Goal: Task Accomplishment & Management: Manage account settings

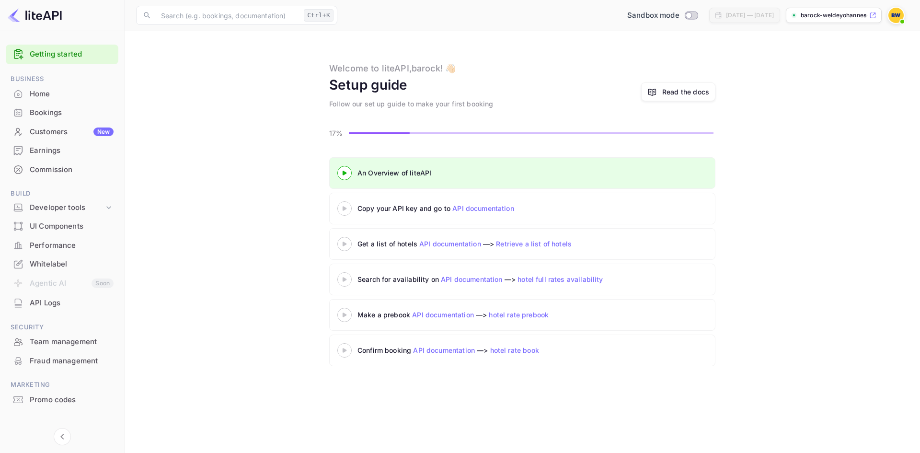
click at [466, 210] on link "API documentation" at bounding box center [483, 208] width 62 height 8
click at [475, 211] on link "API documentation" at bounding box center [483, 208] width 62 height 8
click at [342, 212] on div at bounding box center [345, 208] width 34 height 12
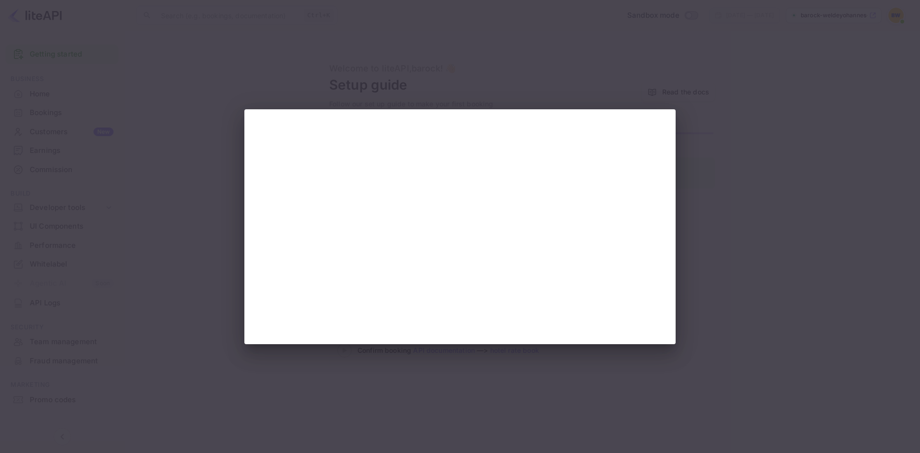
click at [713, 135] on div at bounding box center [460, 226] width 920 height 453
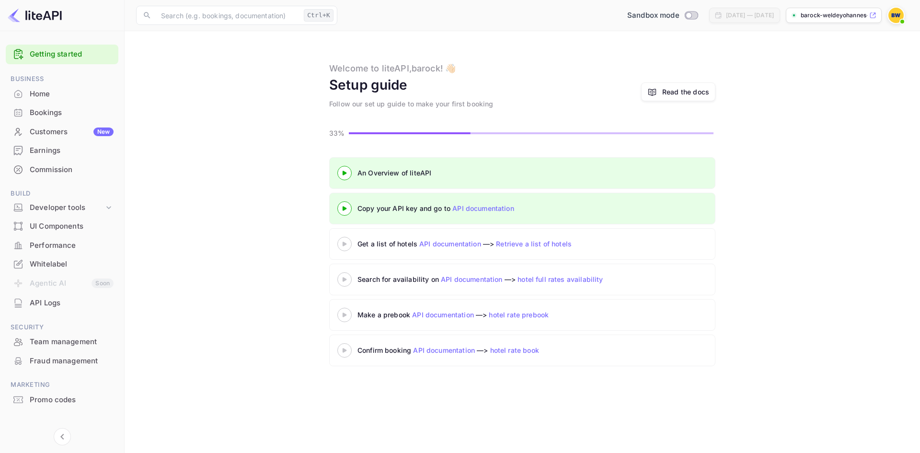
click at [344, 247] on div at bounding box center [345, 244] width 34 height 12
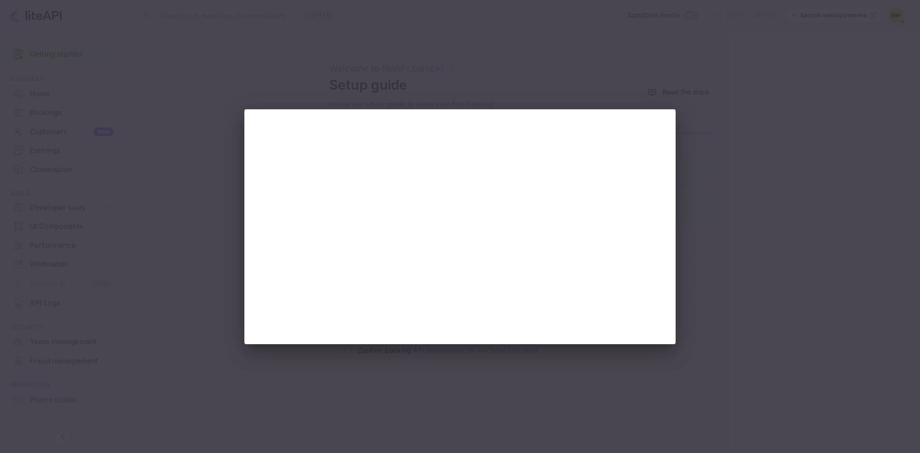
click at [696, 144] on div at bounding box center [460, 226] width 920 height 453
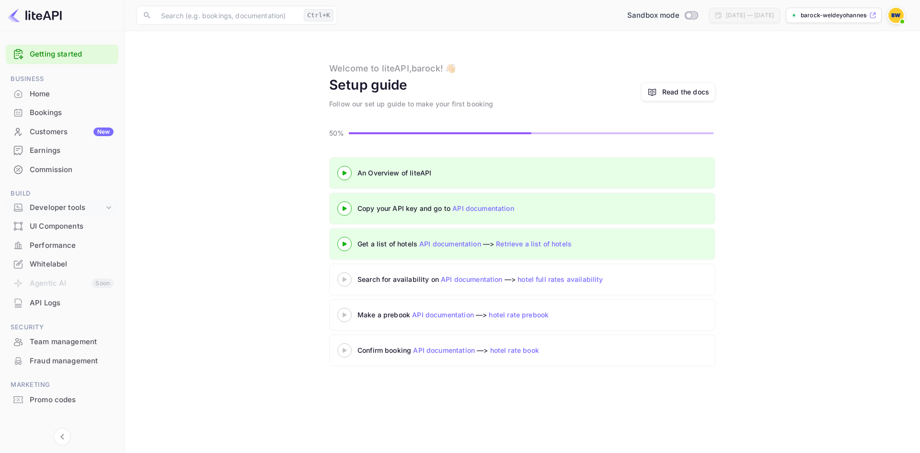
click at [65, 202] on div "Developer tools" at bounding box center [67, 207] width 74 height 11
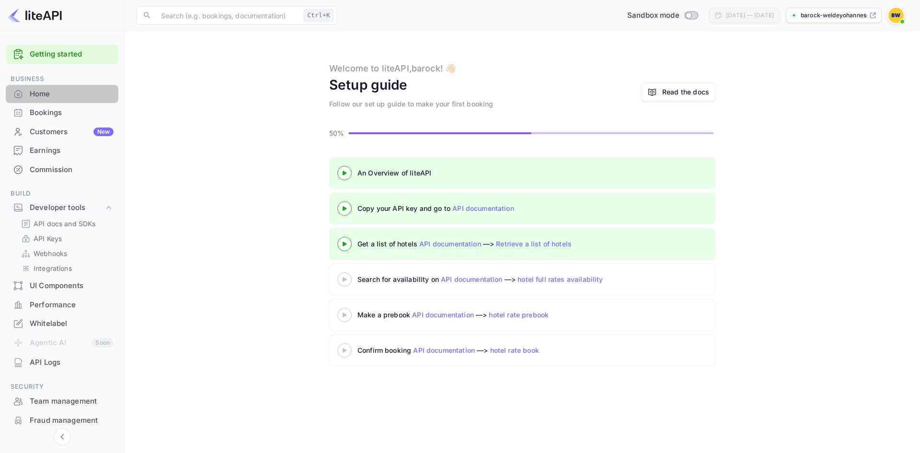
click at [54, 96] on div "Home" at bounding box center [72, 94] width 84 height 11
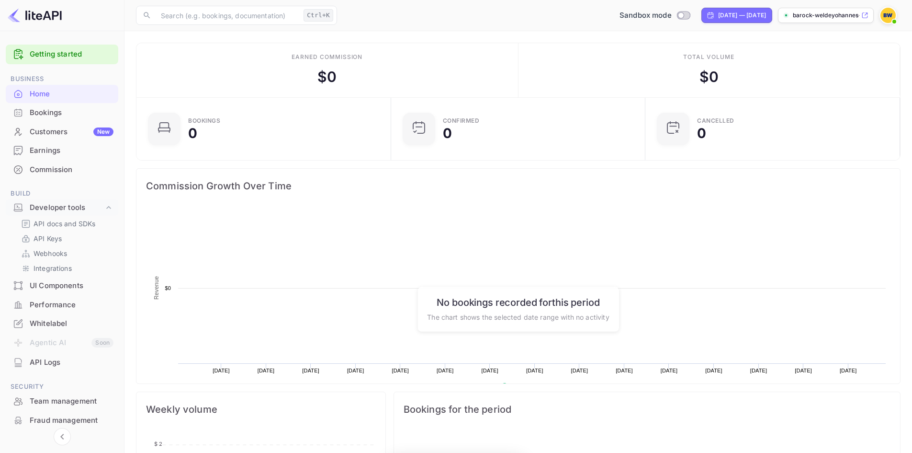
scroll to position [148, 241]
click at [892, 19] on span at bounding box center [895, 22] width 10 height 10
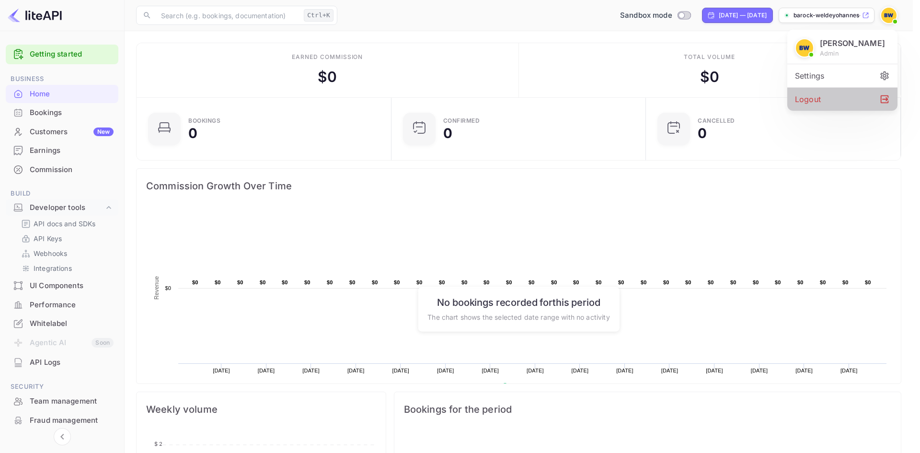
click at [828, 111] on div "Logout" at bounding box center [842, 99] width 110 height 23
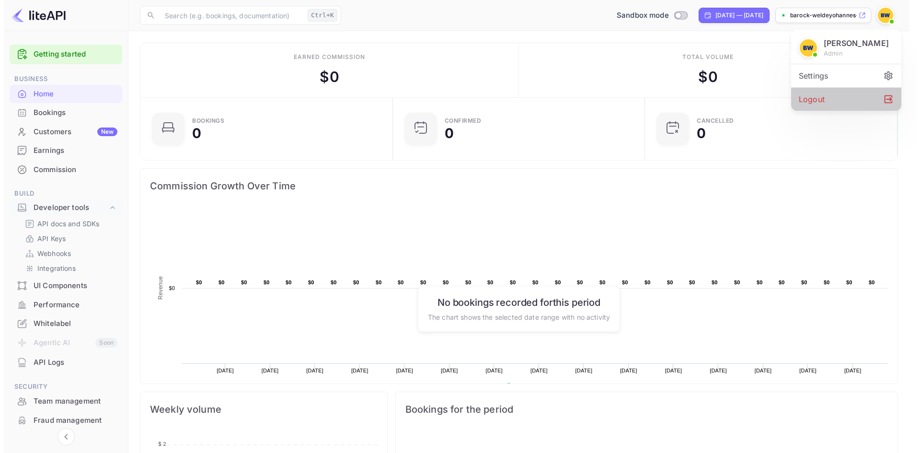
scroll to position [8, 8]
